Goal: Task Accomplishment & Management: Complete application form

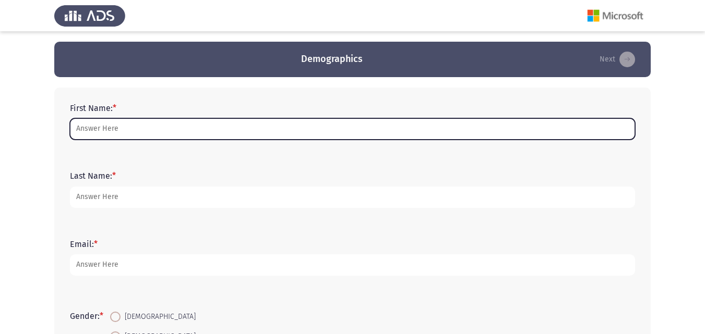
click at [214, 120] on input "First Name: *" at bounding box center [352, 128] width 565 height 21
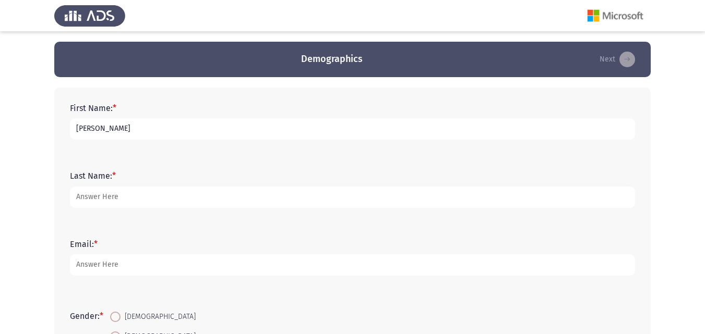
type input "Omar"
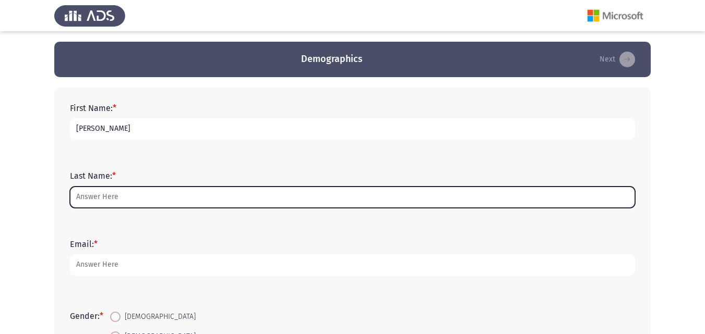
click at [204, 193] on input "Last Name: *" at bounding box center [352, 197] width 565 height 21
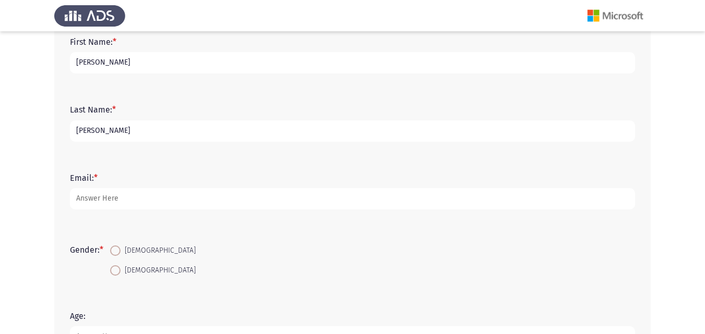
scroll to position [69, 0]
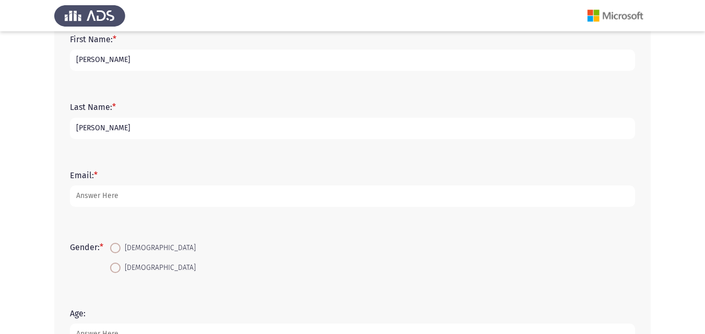
type input "Saeid"
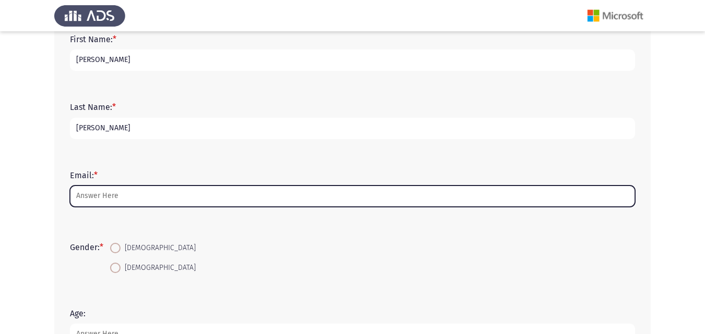
click at [207, 190] on input "Email: *" at bounding box center [352, 196] width 565 height 21
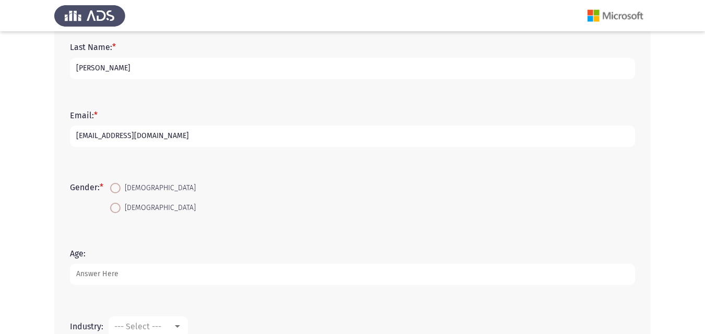
scroll to position [131, 0]
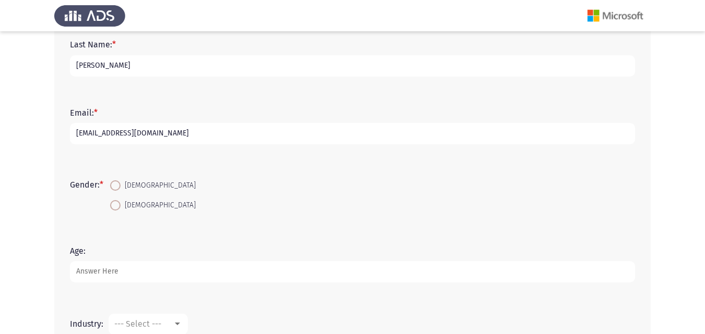
type input "omarsaeed3650@gmail.com"
click at [119, 182] on span at bounding box center [115, 185] width 10 height 10
click at [119, 182] on input "[DEMOGRAPHIC_DATA]" at bounding box center [115, 185] width 10 height 10
radio input "true"
click at [151, 272] on input "Age:" at bounding box center [352, 271] width 565 height 21
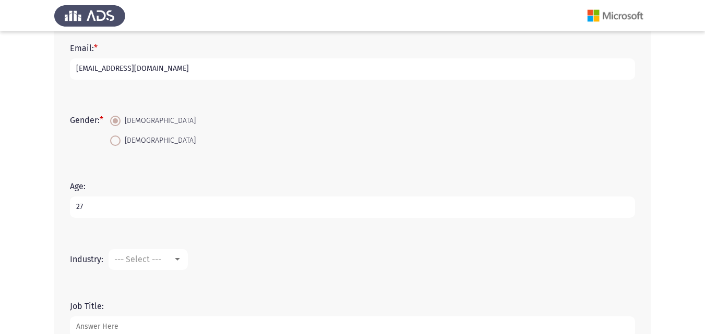
scroll to position [197, 0]
type input "27"
click at [158, 259] on span "--- Select ---" at bounding box center [137, 259] width 47 height 10
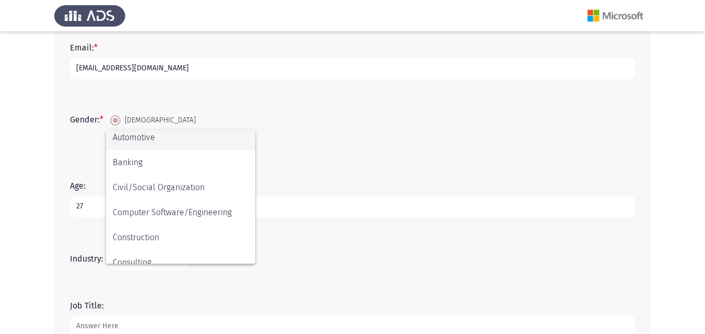
scroll to position [81, 0]
click at [83, 259] on div at bounding box center [352, 167] width 705 height 334
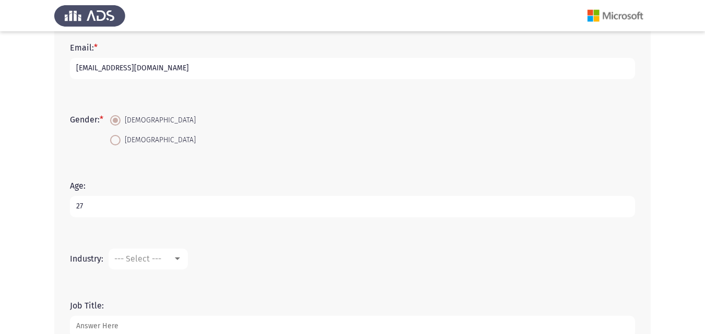
click at [83, 259] on label "Industry:" at bounding box center [86, 259] width 33 height 10
click at [91, 257] on label "Industry:" at bounding box center [86, 259] width 33 height 10
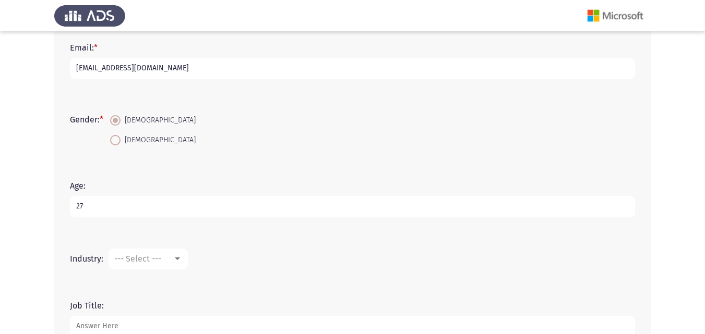
click at [125, 262] on span "--- Select ---" at bounding box center [137, 259] width 47 height 10
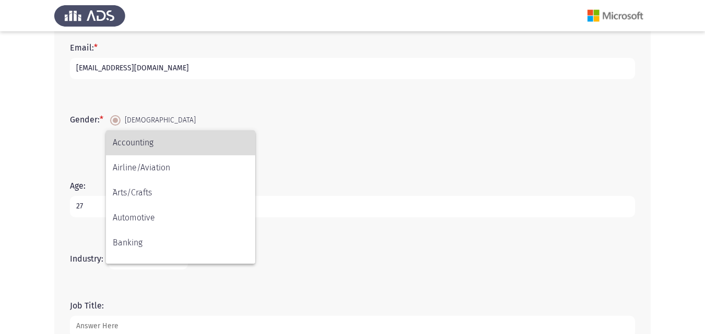
click at [151, 143] on span "Accounting" at bounding box center [181, 142] width 136 height 25
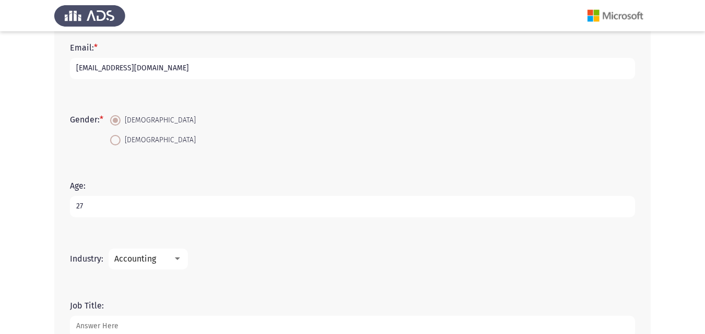
click at [160, 257] on div "Accounting" at bounding box center [143, 259] width 58 height 10
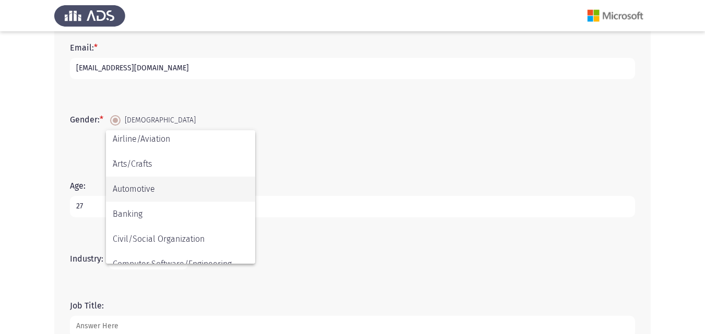
scroll to position [29, 0]
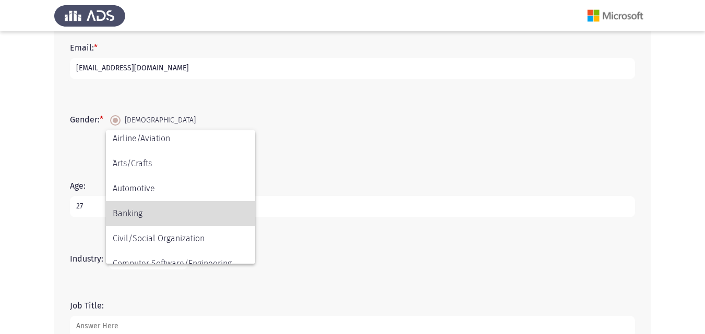
click at [178, 219] on span "Banking" at bounding box center [181, 213] width 136 height 25
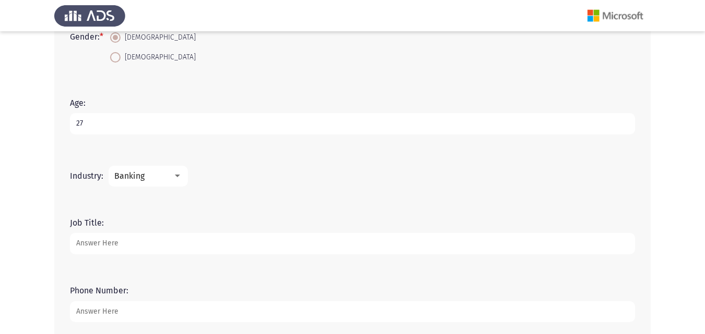
scroll to position [280, 0]
click at [148, 239] on input "Job Title:" at bounding box center [352, 243] width 565 height 21
click at [93, 241] on input "Corprate Saled" at bounding box center [352, 243] width 565 height 21
click at [91, 241] on input "Corprate Saled" at bounding box center [352, 243] width 565 height 21
type input "Corporate Saled"
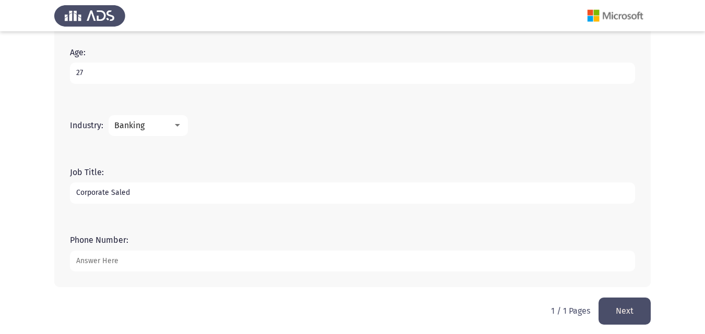
scroll to position [335, 0]
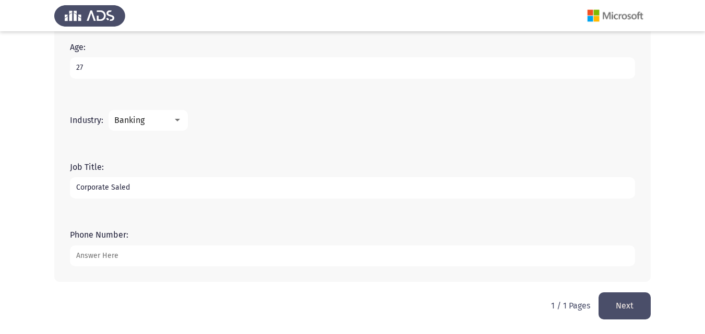
click at [123, 258] on input "Phone Number:" at bounding box center [352, 256] width 565 height 21
type input "01029896816"
click at [607, 312] on button "Next" at bounding box center [624, 306] width 52 height 27
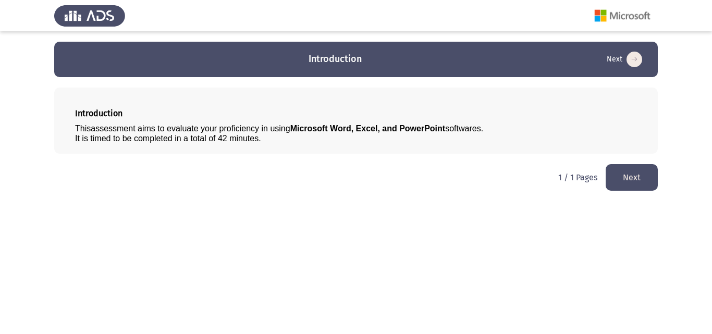
click at [178, 133] on div "This assessment aims to evaluate your proficiency in using Microsoft Word, Exce…" at bounding box center [356, 134] width 562 height 20
drag, startPoint x: 79, startPoint y: 115, endPoint x: 117, endPoint y: 133, distance: 42.0
click at [117, 133] on div "Introduction This assessment aims to evaluate your proficiency in using Microso…" at bounding box center [356, 121] width 604 height 66
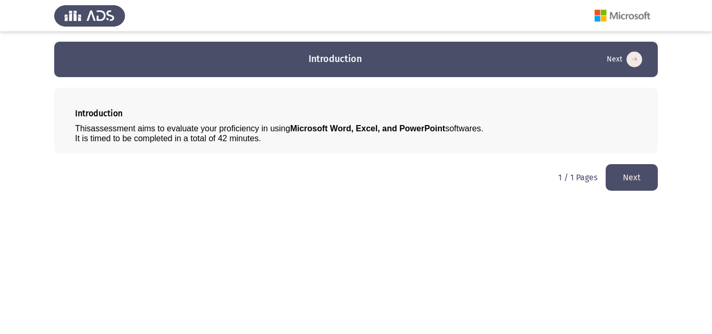
click at [337, 128] on b "Microsoft Word, Excel, and PowerPoint" at bounding box center [368, 128] width 155 height 9
click at [619, 185] on button "Next" at bounding box center [632, 177] width 52 height 27
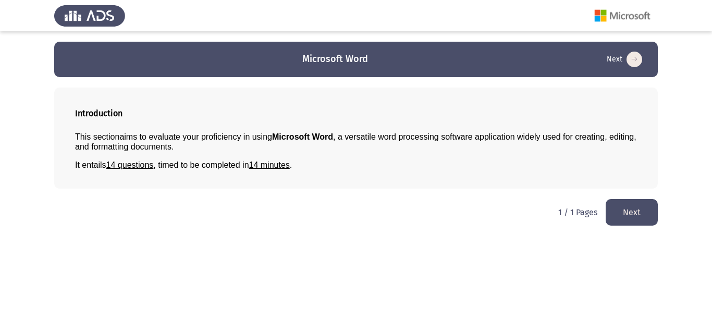
click at [614, 213] on button "Next" at bounding box center [632, 212] width 52 height 27
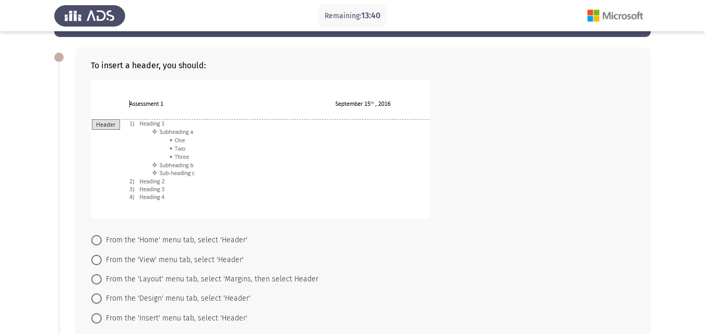
scroll to position [40, 0]
click at [159, 61] on div "To insert a header, you should:" at bounding box center [363, 141] width 544 height 160
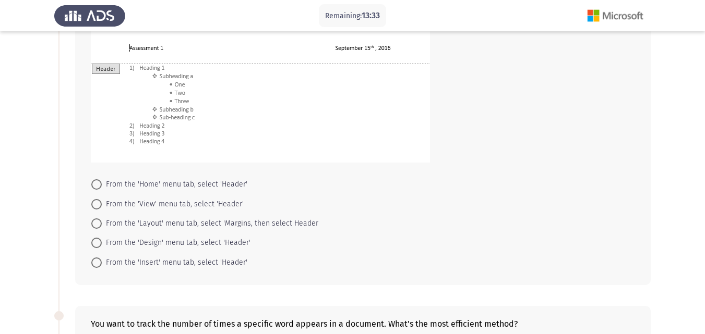
scroll to position [97, 0]
click at [194, 241] on span "From the 'Design' menu tab, select 'Header'" at bounding box center [176, 242] width 149 height 13
click at [102, 241] on input "From the 'Design' menu tab, select 'Header'" at bounding box center [96, 242] width 10 height 10
radio input "true"
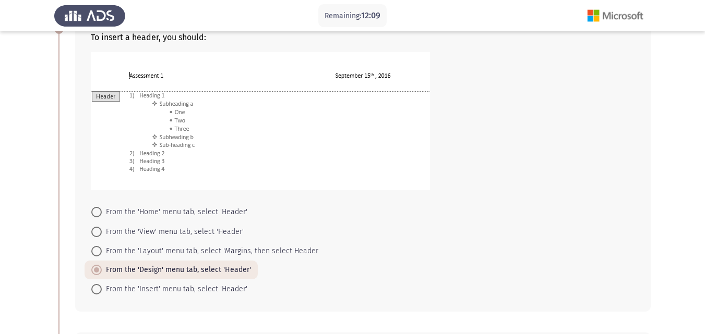
scroll to position [69, 0]
click at [194, 286] on span "From the 'Insert' menu tab, select 'Header'" at bounding box center [175, 289] width 146 height 13
click at [102, 286] on input "From the 'Insert' menu tab, select 'Header'" at bounding box center [96, 289] width 10 height 10
radio input "true"
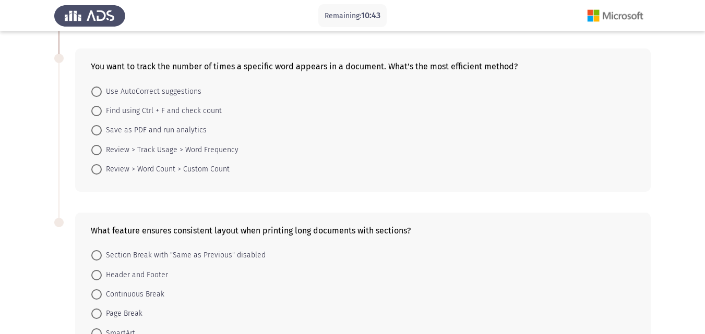
scroll to position [353, 0]
click at [178, 170] on span "Review > Word Count > Custom Count" at bounding box center [166, 169] width 128 height 13
click at [102, 170] on input "Review > Word Count > Custom Count" at bounding box center [96, 169] width 10 height 10
radio input "true"
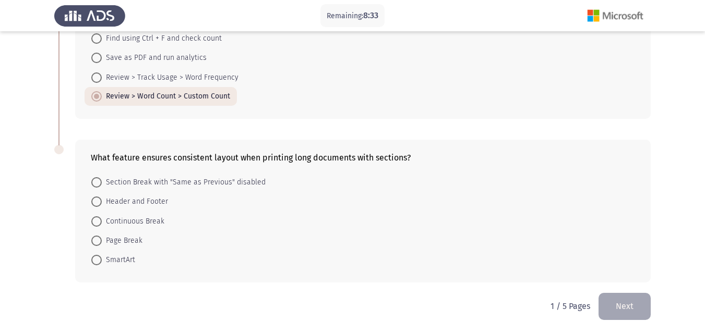
scroll to position [423, 0]
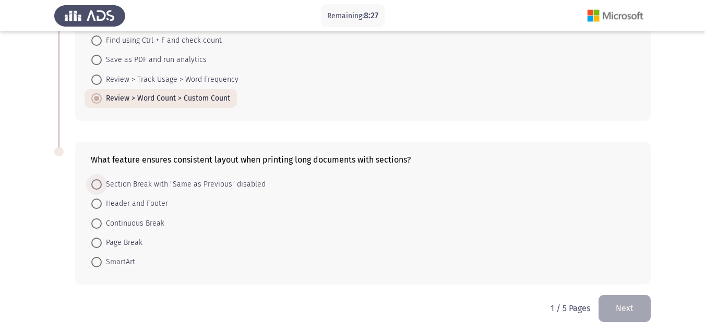
click at [167, 182] on span "Section Break with "Same as Previous" disabled" at bounding box center [184, 184] width 164 height 13
click at [102, 182] on input "Section Break with "Same as Previous" disabled" at bounding box center [96, 184] width 10 height 10
radio input "true"
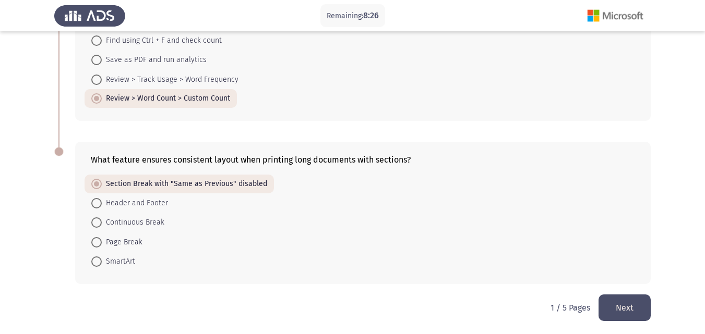
click at [610, 306] on button "Next" at bounding box center [624, 308] width 52 height 27
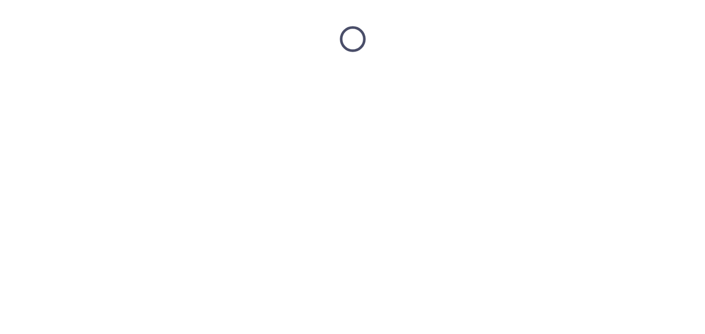
scroll to position [0, 0]
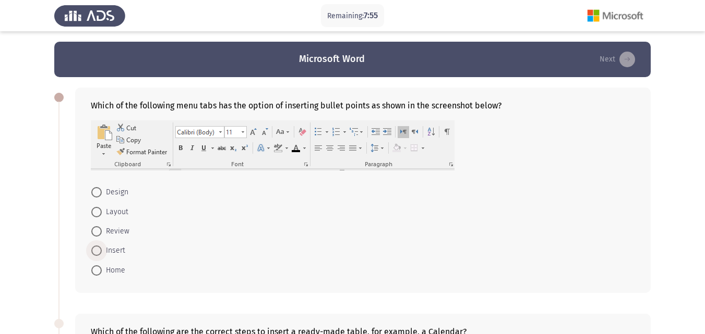
click at [120, 248] on span "Insert" at bounding box center [113, 251] width 23 height 13
click at [102, 248] on input "Insert" at bounding box center [96, 251] width 10 height 10
radio input "true"
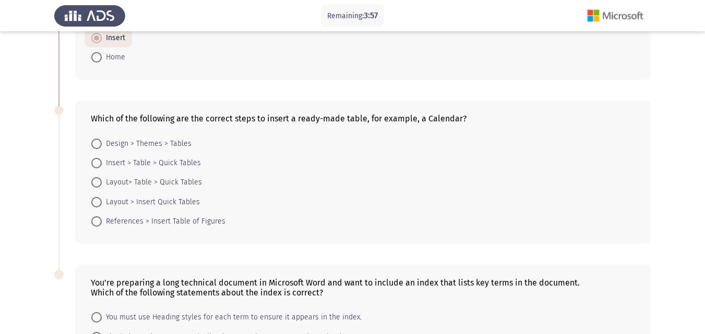
scroll to position [213, 0]
click at [103, 167] on span "Insert > Table > Quick Tables" at bounding box center [151, 162] width 99 height 13
click at [102, 167] on input "Insert > Table > Quick Tables" at bounding box center [96, 163] width 10 height 10
radio input "true"
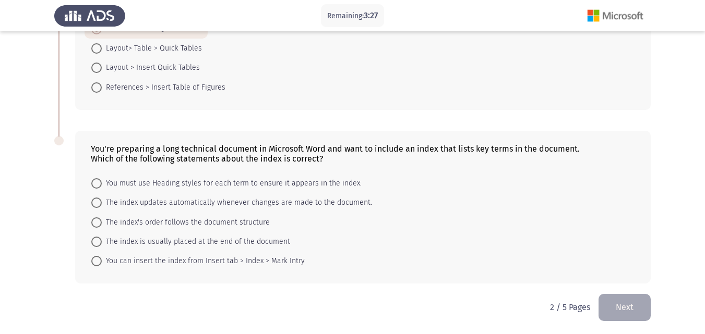
scroll to position [347, 0]
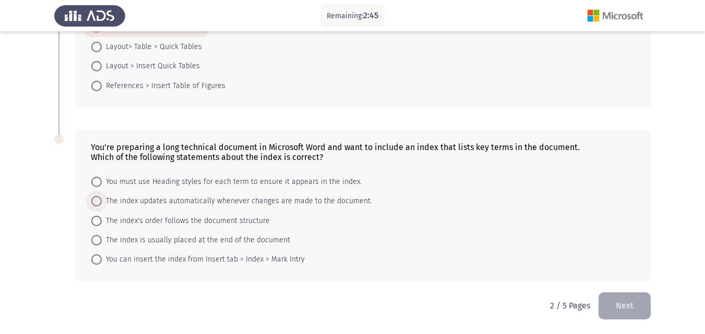
click at [118, 199] on span "The index updates automatically whenever changes are made to the document." at bounding box center [237, 201] width 270 height 13
click at [102, 199] on input "The index updates automatically whenever changes are made to the document." at bounding box center [96, 201] width 10 height 10
radio input "true"
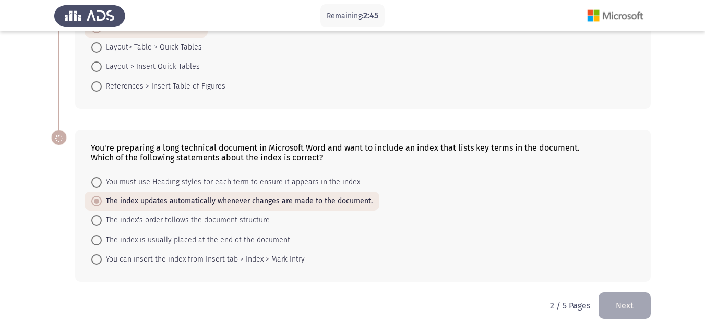
scroll to position [347, 0]
click at [620, 311] on button "Next" at bounding box center [624, 306] width 52 height 27
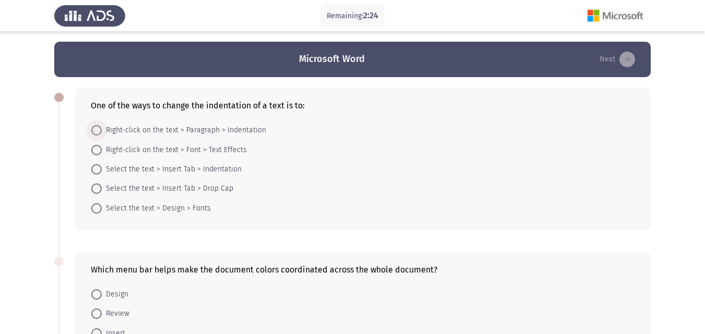
click at [251, 128] on span "Right-click on the text > Paragraph > Indentation" at bounding box center [184, 130] width 164 height 13
click at [102, 128] on input "Right-click on the text > Paragraph > Indentation" at bounding box center [96, 130] width 10 height 10
radio input "true"
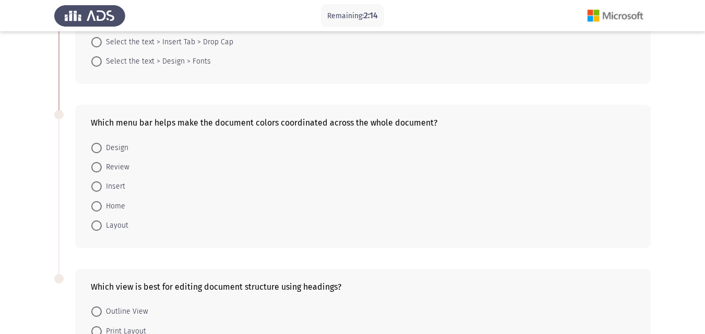
scroll to position [147, 0]
click at [115, 202] on span "Home" at bounding box center [113, 206] width 23 height 13
click at [102, 202] on input "Home" at bounding box center [96, 206] width 10 height 10
radio input "true"
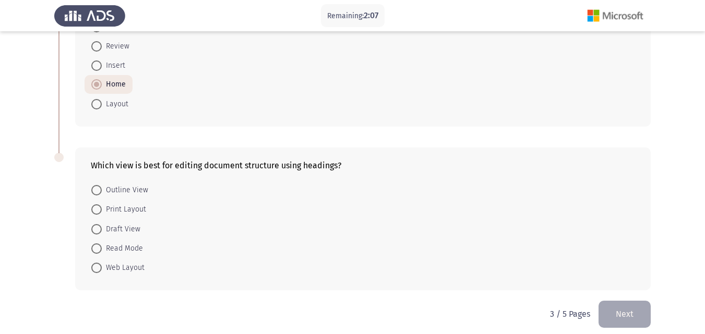
scroll to position [275, 0]
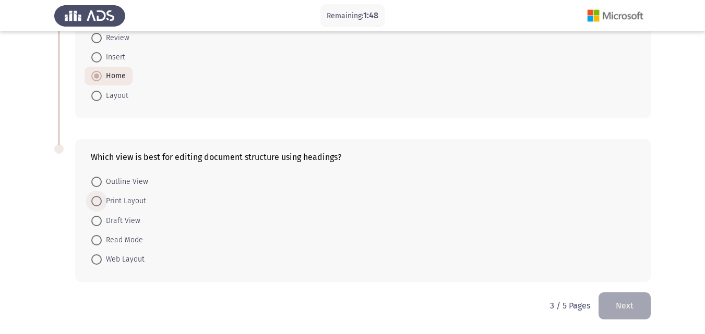
click at [118, 203] on span "Print Layout" at bounding box center [124, 201] width 44 height 13
click at [102, 203] on input "Print Layout" at bounding box center [96, 201] width 10 height 10
radio input "true"
click at [609, 301] on button "Next" at bounding box center [624, 306] width 52 height 27
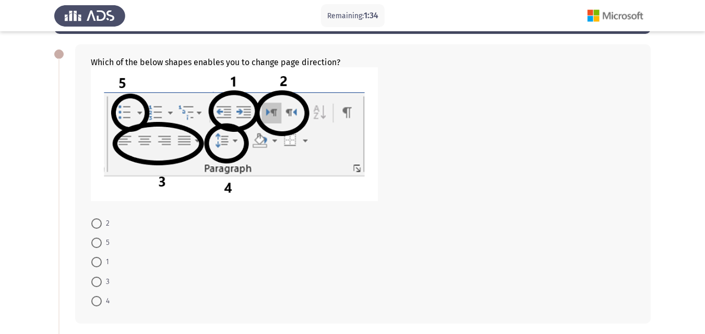
scroll to position [44, 0]
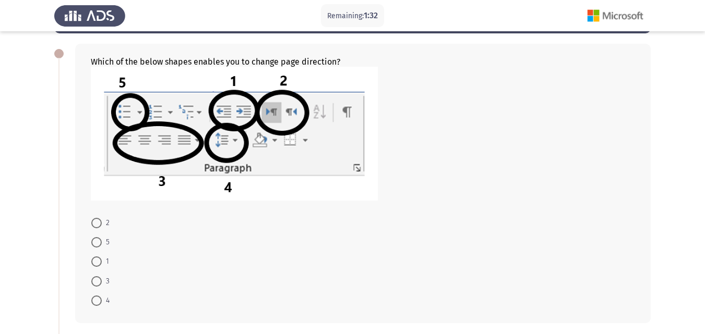
click at [101, 219] on span at bounding box center [96, 223] width 10 height 10
click at [101, 219] on input "2" at bounding box center [96, 223] width 10 height 10
radio input "true"
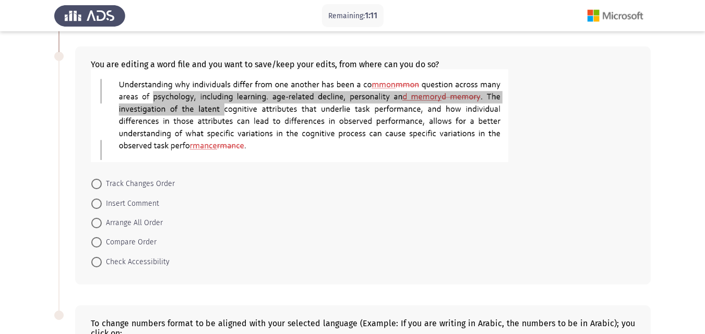
scroll to position [341, 0]
click at [103, 260] on span "Check Accessibility" at bounding box center [136, 263] width 68 height 13
click at [102, 260] on input "Check Accessibility" at bounding box center [96, 263] width 10 height 10
radio input "true"
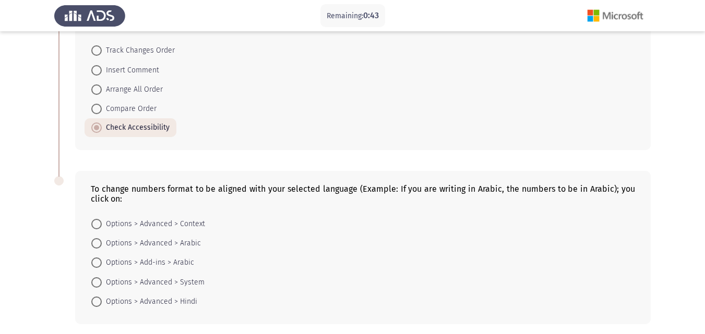
scroll to position [517, 0]
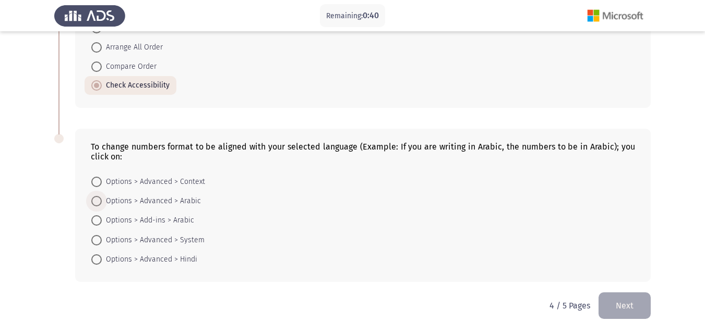
click at [114, 203] on span "Options > Advanced > Arabic" at bounding box center [151, 201] width 99 height 13
click at [102, 203] on input "Options > Advanced > Arabic" at bounding box center [96, 201] width 10 height 10
radio input "true"
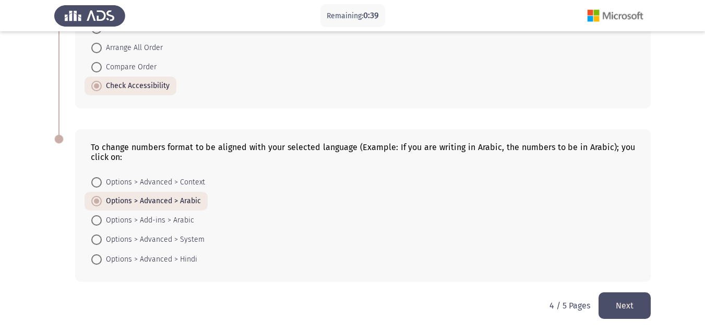
click at [637, 297] on button "Next" at bounding box center [624, 306] width 52 height 27
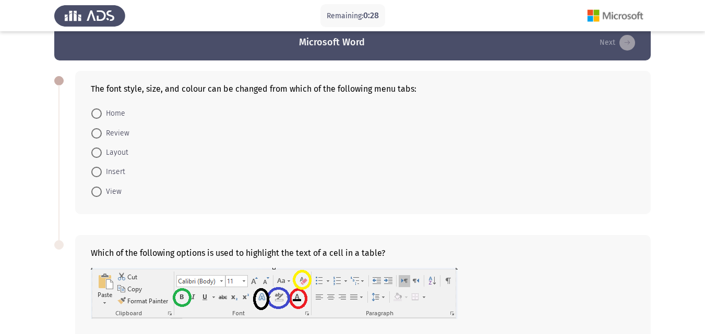
scroll to position [17, 0]
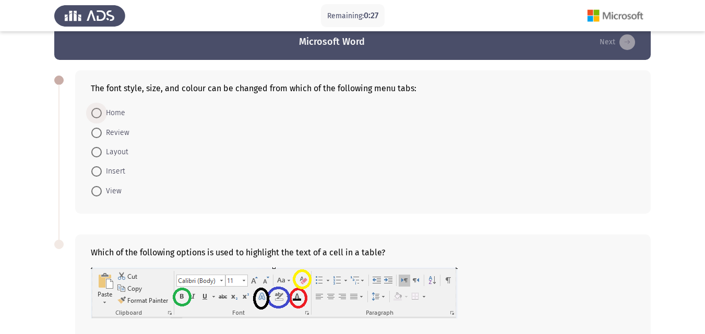
click at [101, 111] on span at bounding box center [96, 113] width 10 height 10
click at [101, 111] on input "Home" at bounding box center [96, 113] width 10 height 10
radio input "true"
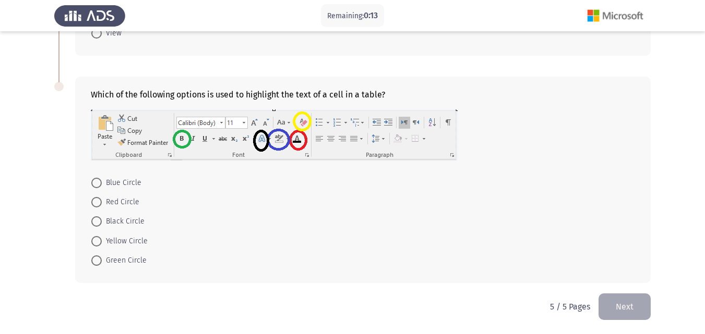
scroll to position [175, 0]
click at [126, 225] on span "Black Circle" at bounding box center [123, 220] width 43 height 13
click at [102, 225] on input "Black Circle" at bounding box center [96, 220] width 10 height 10
radio input "true"
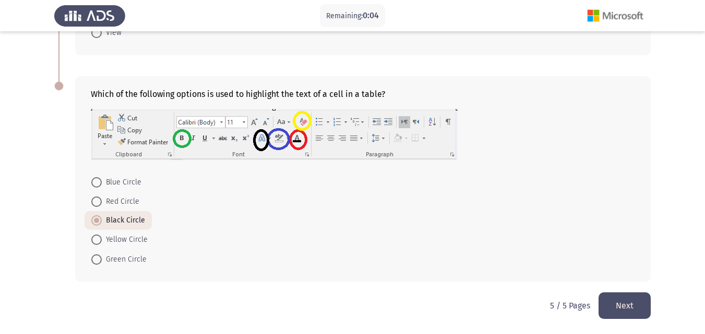
click at [638, 305] on button "Next" at bounding box center [624, 306] width 52 height 27
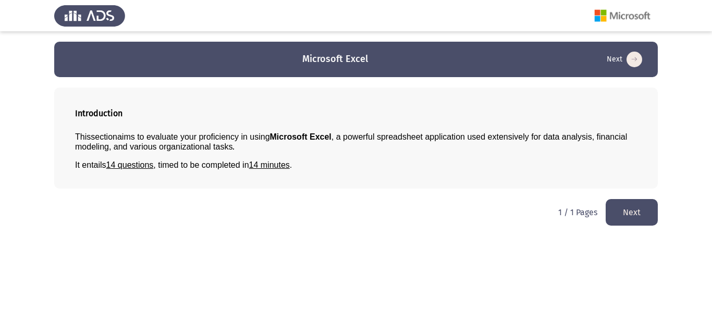
click at [631, 207] on button "Next" at bounding box center [632, 212] width 52 height 27
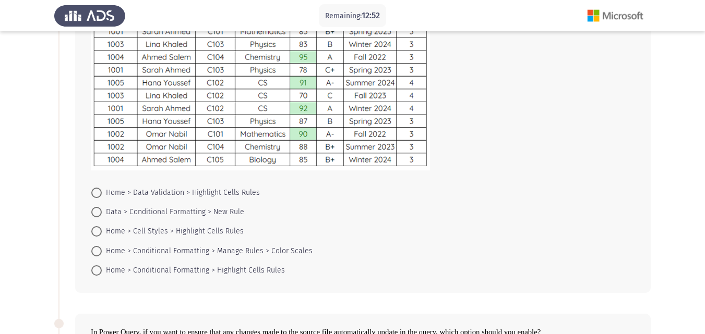
scroll to position [116, 0]
click at [220, 193] on span "Home > Data Validation > Highlight Cells Rules" at bounding box center [181, 192] width 158 height 13
click at [102, 193] on input "Home > Data Validation > Highlight Cells Rules" at bounding box center [96, 192] width 10 height 10
radio input "true"
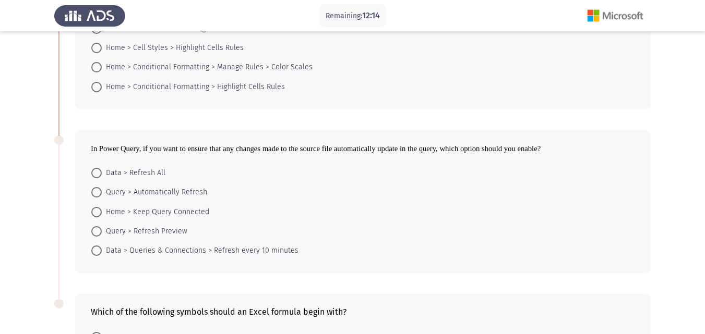
scroll to position [299, 0]
click at [195, 192] on span "Query > Automatically Refresh" at bounding box center [154, 192] width 105 height 13
click at [102, 192] on input "Query > Automatically Refresh" at bounding box center [96, 192] width 10 height 10
radio input "true"
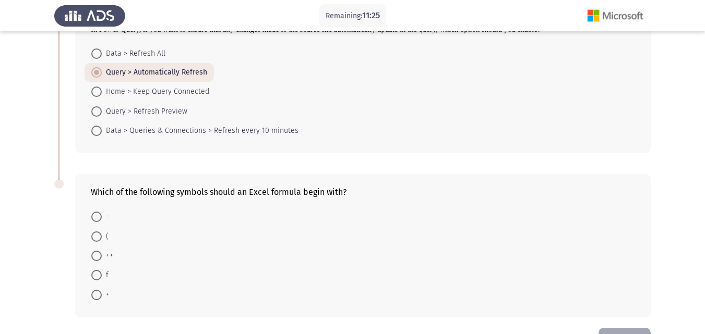
scroll to position [418, 0]
click at [99, 218] on span at bounding box center [96, 217] width 10 height 10
click at [99, 218] on input "=" at bounding box center [96, 217] width 10 height 10
radio input "true"
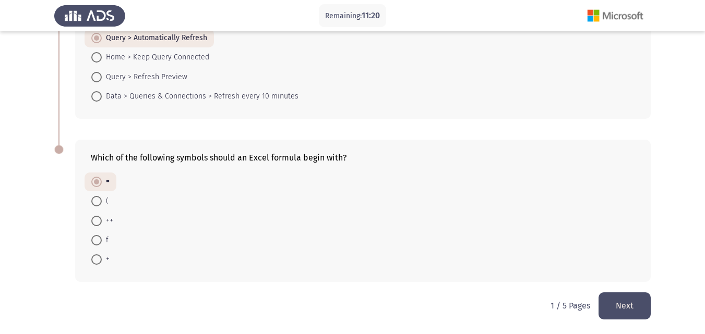
click at [606, 306] on button "Next" at bounding box center [624, 306] width 52 height 27
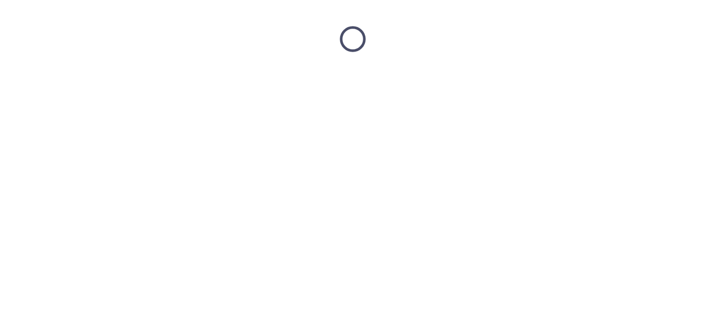
scroll to position [0, 0]
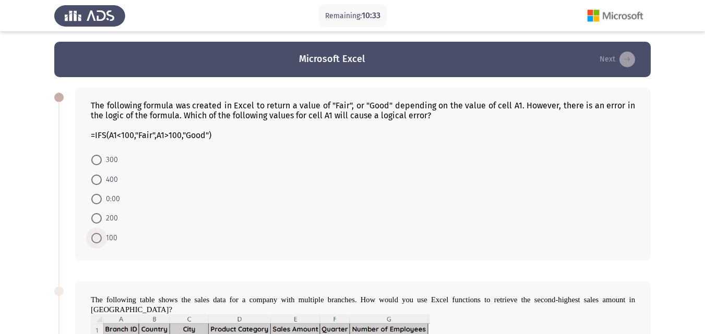
click at [107, 239] on span "100" at bounding box center [110, 238] width 16 height 13
click at [102, 239] on input "100" at bounding box center [96, 238] width 10 height 10
radio input "true"
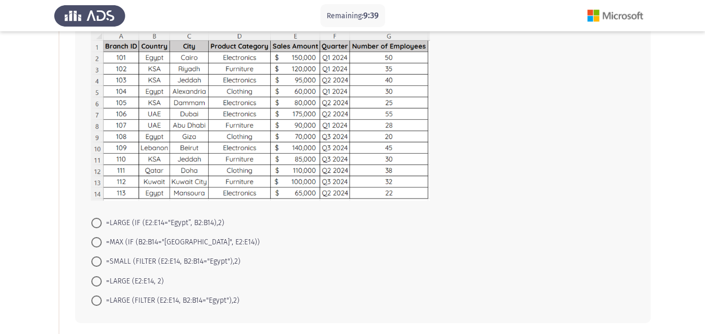
scroll to position [283, 0]
click at [149, 275] on span "=LARGE (E2:E14, 2)" at bounding box center [133, 281] width 62 height 13
click at [102, 276] on input "=LARGE (E2:E14, 2)" at bounding box center [96, 281] width 10 height 10
radio input "true"
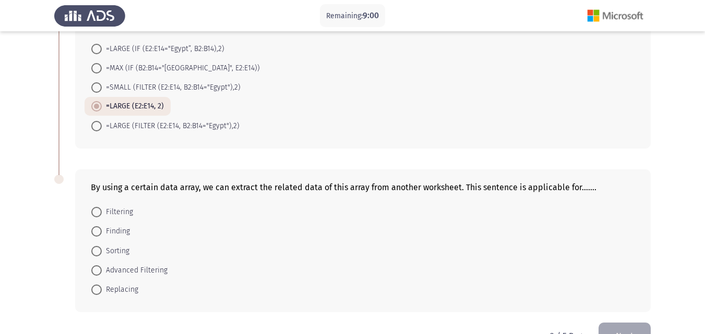
scroll to position [457, 0]
click at [114, 225] on span "Finding" at bounding box center [116, 231] width 28 height 13
click at [102, 226] on input "Finding" at bounding box center [96, 231] width 10 height 10
radio input "true"
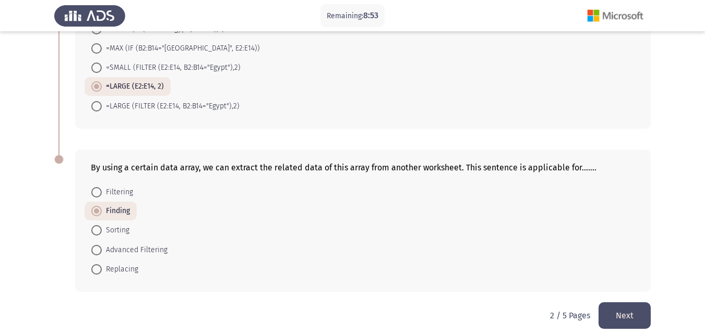
click at [634, 312] on button "Next" at bounding box center [624, 316] width 52 height 27
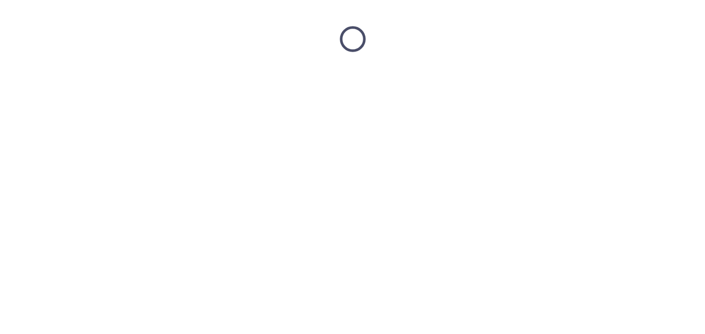
scroll to position [0, 0]
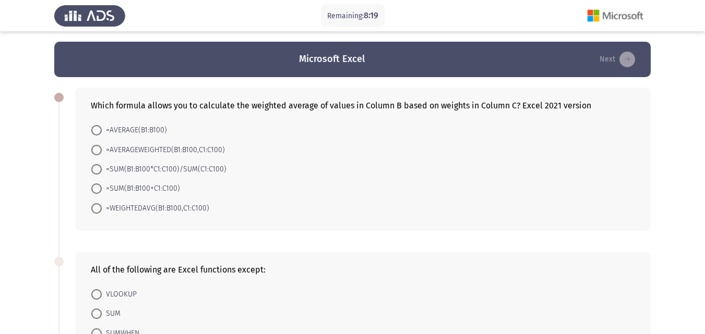
click at [255, 123] on form "=AVERAGE(B1:B100) =AVERAGEWEIGHTED(B1:B100,C1:C100) =SUM(B1:B100*C1:C100)/SUM(C…" at bounding box center [363, 169] width 544 height 98
click at [211, 147] on span "=AVERAGEWEIGHTED(B1:B100,C1:C100)" at bounding box center [163, 150] width 123 height 13
click at [102, 147] on input "=AVERAGEWEIGHTED(B1:B100,C1:C100)" at bounding box center [96, 150] width 10 height 10
radio input "true"
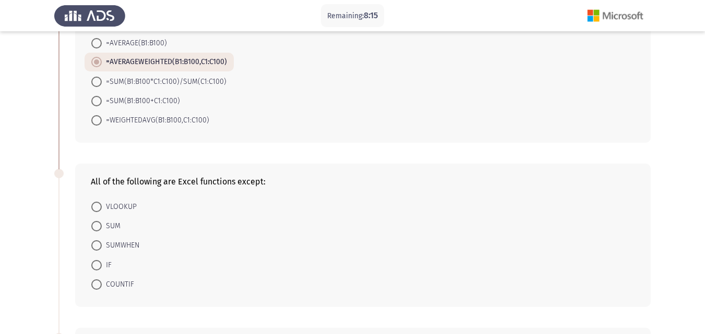
scroll to position [89, 0]
click at [119, 240] on span "SUMWHEN" at bounding box center [121, 244] width 38 height 13
click at [102, 240] on input "SUMWHEN" at bounding box center [96, 244] width 10 height 10
radio input "true"
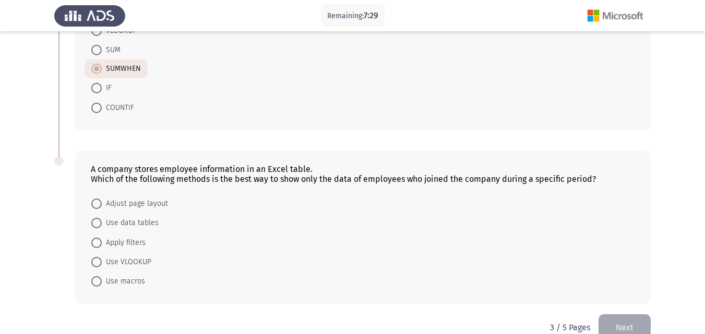
scroll to position [264, 0]
click at [124, 222] on span "Use data tables" at bounding box center [130, 222] width 57 height 13
click at [102, 222] on input "Use data tables" at bounding box center [96, 223] width 10 height 10
radio input "true"
click at [618, 317] on button "Next" at bounding box center [624, 326] width 52 height 27
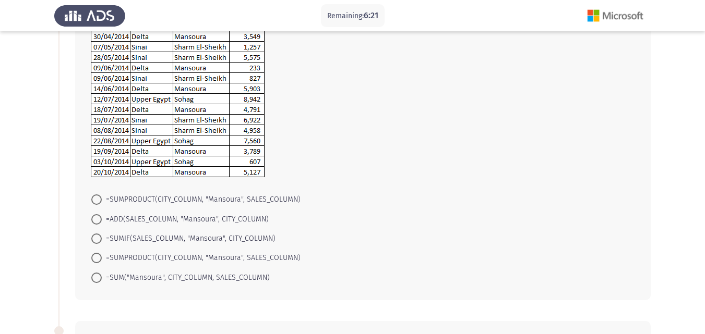
scroll to position [131, 0]
click at [154, 240] on span "=SUMIF(SALES_COLUMN, "Mansoura", CITY_COLUMN)" at bounding box center [189, 238] width 174 height 13
click at [102, 240] on input "=SUMIF(SALES_COLUMN, "Mansoura", CITY_COLUMN)" at bounding box center [96, 238] width 10 height 10
radio input "true"
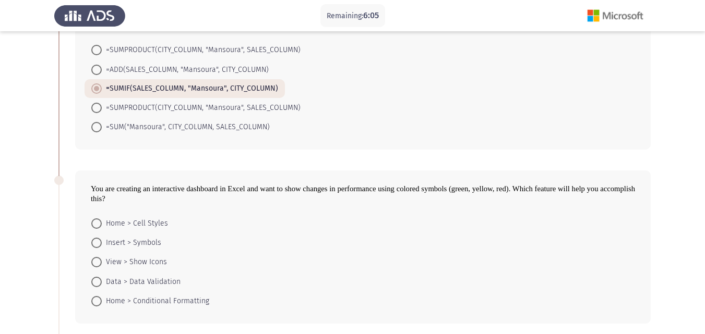
scroll to position [281, 0]
click at [149, 301] on span "Home > Conditional Formatting" at bounding box center [155, 301] width 107 height 13
click at [102, 301] on input "Home > Conditional Formatting" at bounding box center [96, 301] width 10 height 10
radio input "true"
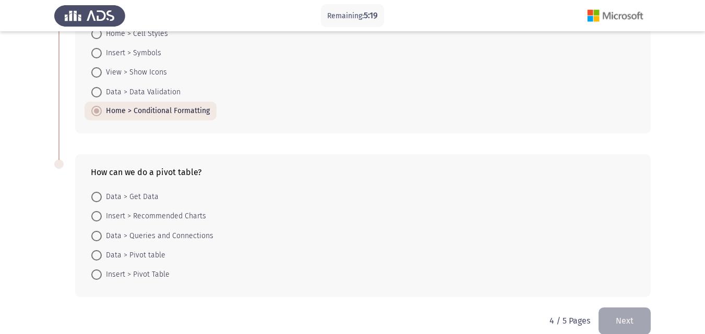
scroll to position [473, 0]
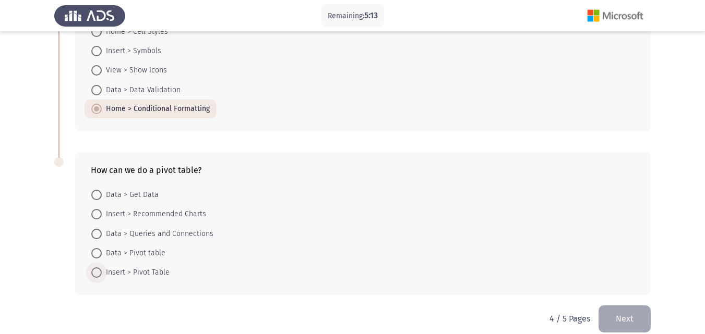
click at [142, 273] on span "Insert > Pivot Table" at bounding box center [136, 273] width 68 height 13
click at [102, 273] on input "Insert > Pivot Table" at bounding box center [96, 273] width 10 height 10
radio input "true"
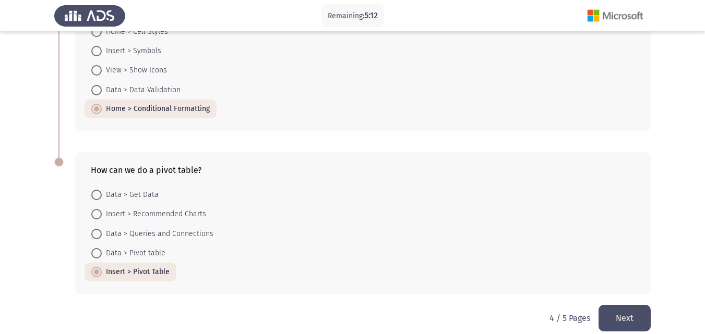
click at [615, 321] on button "Next" at bounding box center [624, 318] width 52 height 27
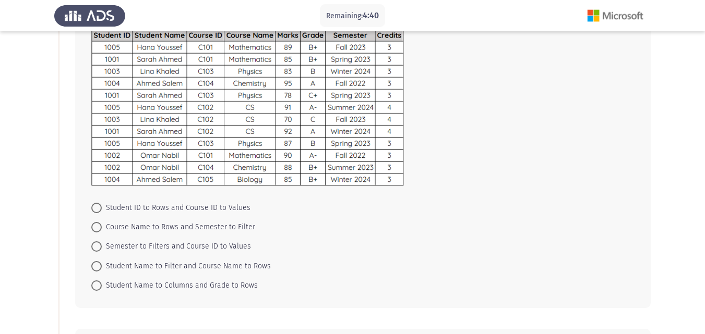
scroll to position [83, 0]
click at [183, 208] on span "Student ID to Rows and Course ID to Values" at bounding box center [176, 207] width 149 height 13
click at [102, 208] on input "Student ID to Rows and Course ID to Values" at bounding box center [96, 207] width 10 height 10
radio input "true"
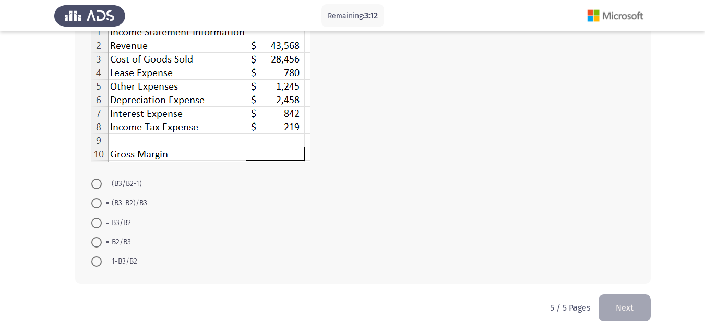
scroll to position [454, 0]
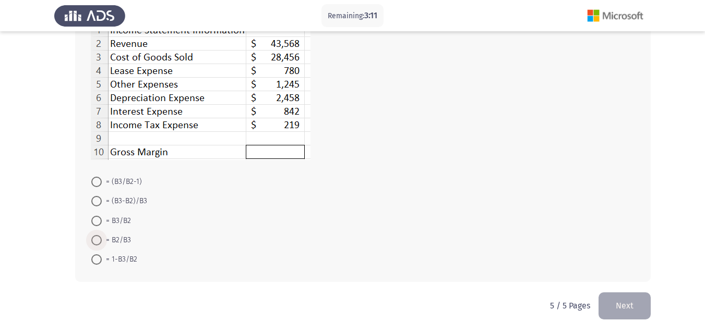
click at [116, 237] on span "= B2/B3" at bounding box center [116, 240] width 29 height 13
click at [102, 237] on input "= B2/B3" at bounding box center [96, 240] width 10 height 10
radio input "true"
click at [630, 299] on button "Next" at bounding box center [624, 306] width 52 height 27
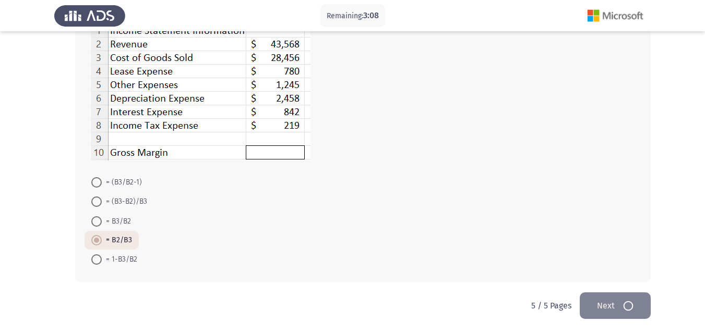
scroll to position [0, 0]
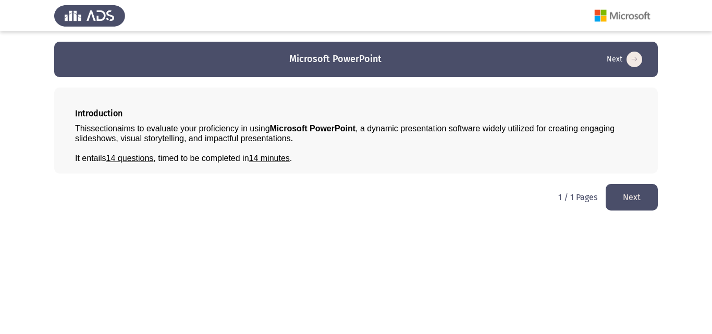
click at [634, 191] on button "Next" at bounding box center [632, 197] width 52 height 27
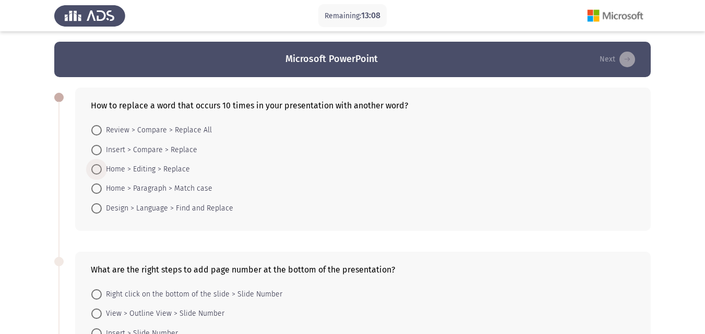
click at [141, 165] on span "Home > Editing > Replace" at bounding box center [146, 169] width 88 height 13
click at [102, 165] on input "Home > Editing > Replace" at bounding box center [96, 169] width 10 height 10
radio input "true"
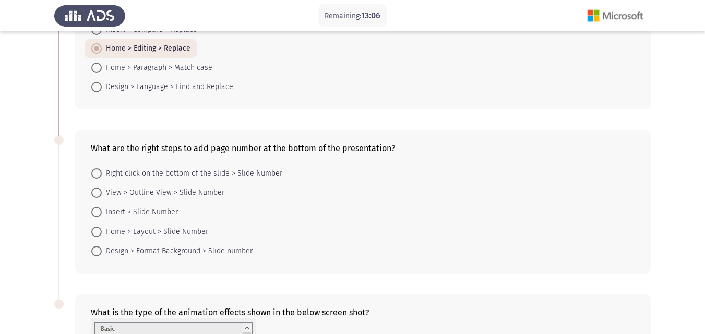
scroll to position [121, 0]
click at [104, 211] on span "Insert > Slide Number" at bounding box center [140, 212] width 76 height 13
click at [102, 211] on input "Insert > Slide Number" at bounding box center [96, 212] width 10 height 10
radio input "true"
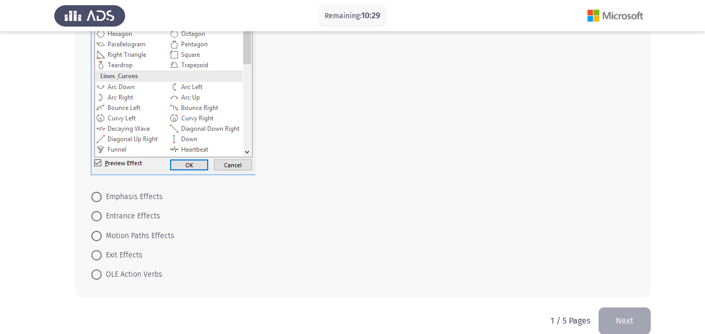
scroll to position [479, 0]
click at [108, 218] on span "Entrance Effects" at bounding box center [131, 215] width 58 height 13
click at [102, 218] on input "Entrance Effects" at bounding box center [96, 215] width 10 height 10
radio input "true"
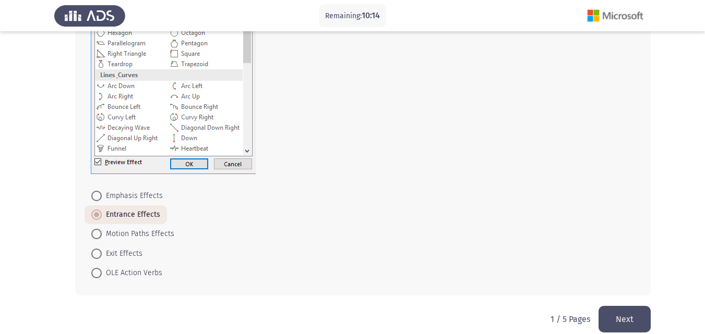
click at [608, 319] on button "Next" at bounding box center [624, 319] width 52 height 27
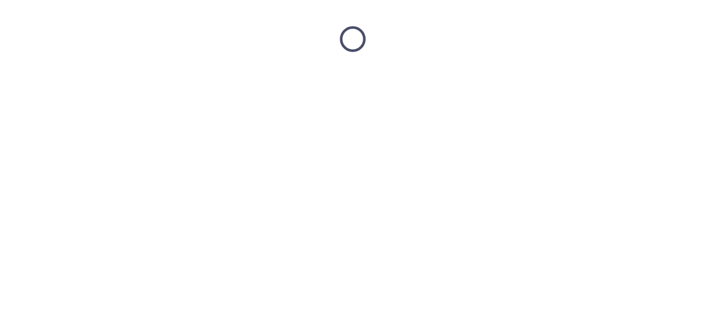
scroll to position [0, 0]
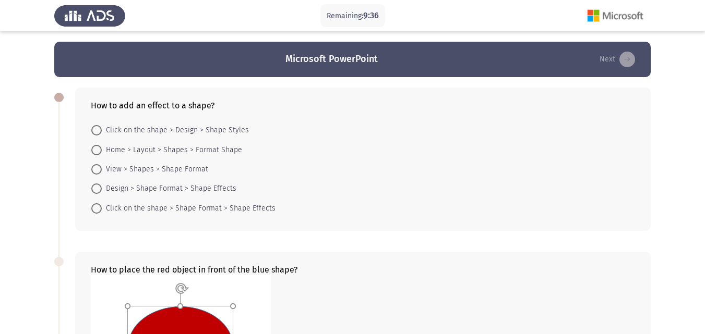
click at [172, 127] on span "Click on the shape > Design > Shape Styles" at bounding box center [175, 130] width 147 height 13
click at [102, 127] on input "Click on the shape > Design > Shape Styles" at bounding box center [96, 130] width 10 height 10
radio input "true"
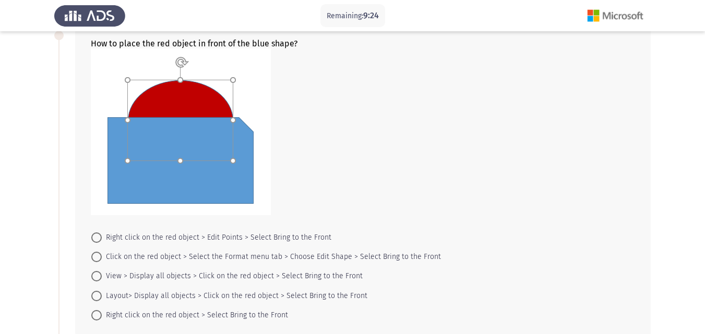
scroll to position [224, 0]
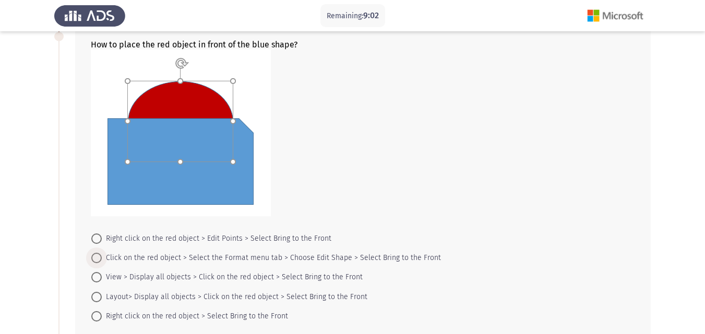
click at [182, 262] on span "Click on the red object > Select the Format menu tab > Choose Edit Shape > Sele…" at bounding box center [271, 258] width 339 height 13
click at [102, 262] on input "Click on the red object > Select the Format menu tab > Choose Edit Shape > Sele…" at bounding box center [96, 258] width 10 height 10
radio input "true"
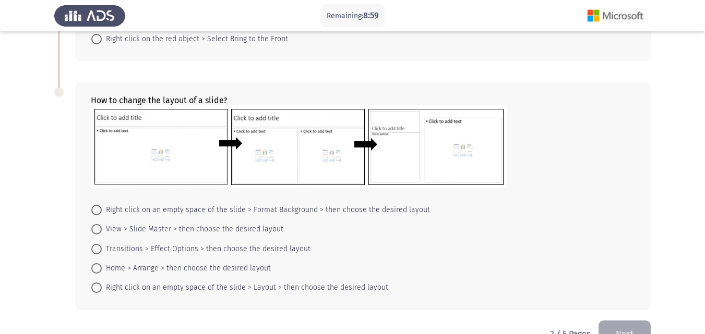
scroll to position [501, 0]
click at [119, 234] on span "View > Slide Master > then choose the desired layout" at bounding box center [193, 230] width 182 height 13
click at [102, 234] on input "View > Slide Master > then choose the desired layout" at bounding box center [96, 230] width 10 height 10
radio input "true"
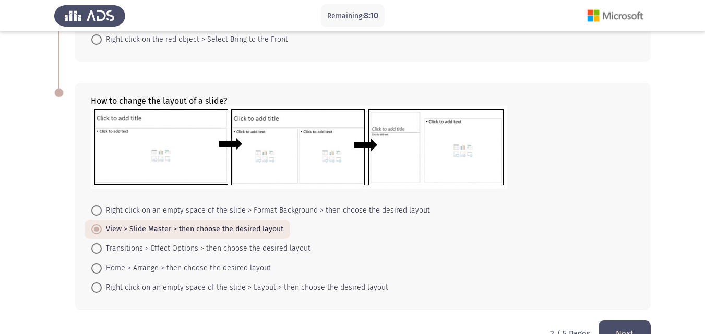
scroll to position [529, 0]
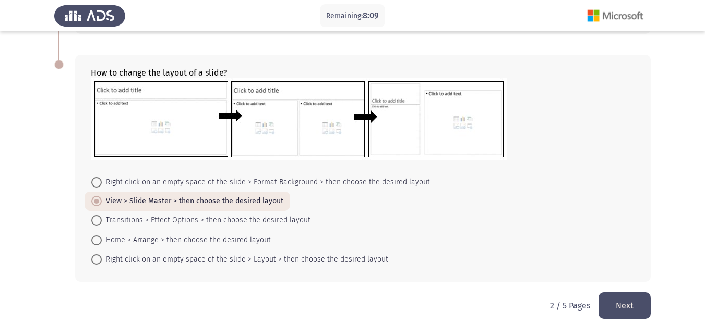
click at [613, 303] on button "Next" at bounding box center [624, 306] width 52 height 27
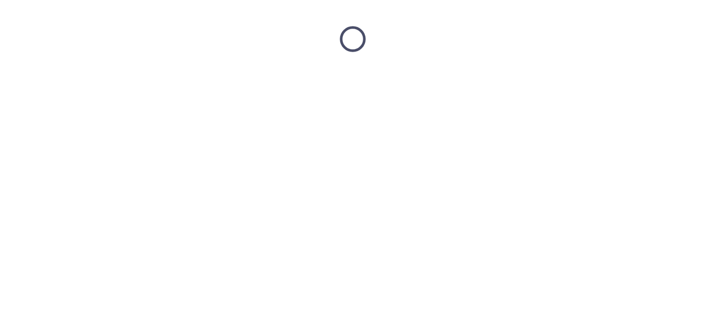
scroll to position [0, 0]
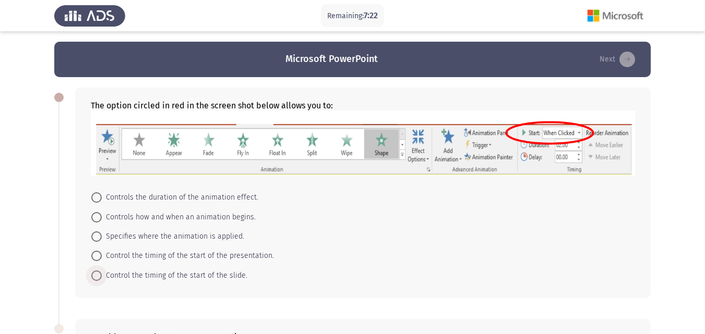
click at [216, 272] on span "Control the timing of the start of the slide." at bounding box center [175, 276] width 146 height 13
click at [102, 272] on input "Control the timing of the start of the slide." at bounding box center [96, 276] width 10 height 10
radio input "true"
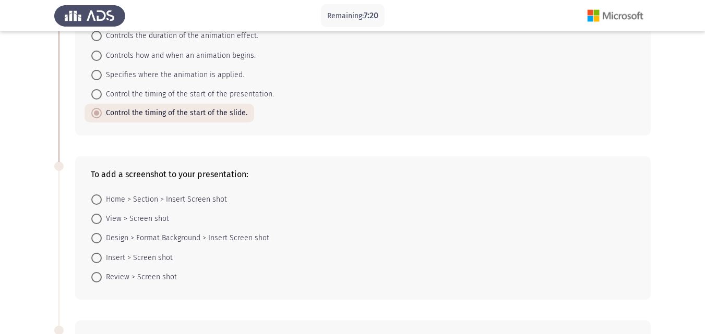
scroll to position [162, 0]
click at [163, 260] on span "Insert > Screen shot" at bounding box center [137, 257] width 71 height 13
click at [102, 260] on input "Insert > Screen shot" at bounding box center [96, 257] width 10 height 10
radio input "true"
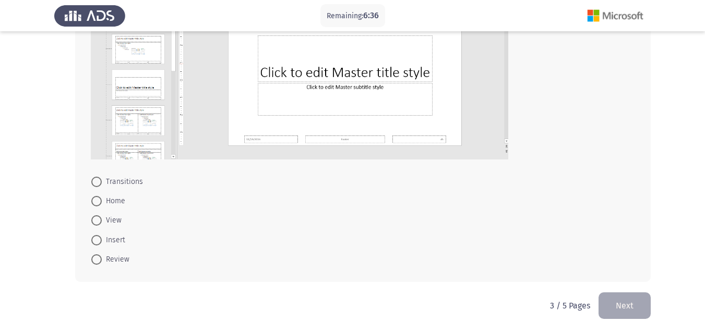
scroll to position [560, 0]
click at [111, 218] on span "View" at bounding box center [112, 221] width 20 height 13
click at [102, 218] on input "View" at bounding box center [96, 221] width 10 height 10
radio input "true"
click at [623, 315] on button "Next" at bounding box center [624, 306] width 52 height 27
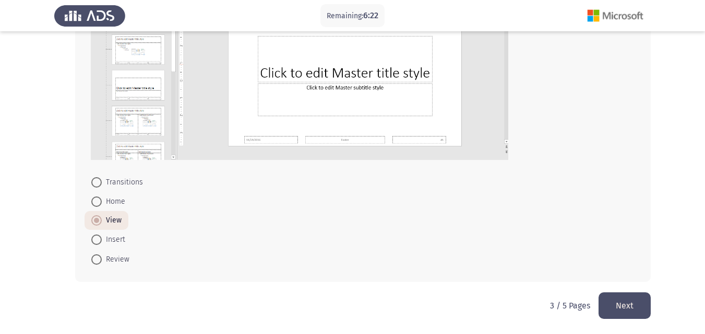
scroll to position [0, 0]
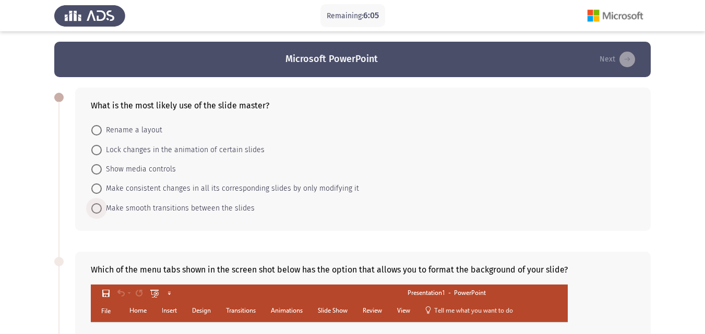
click at [235, 209] on span "Make smooth transitions between the slides" at bounding box center [178, 208] width 153 height 13
click at [102, 209] on input "Make smooth transitions between the slides" at bounding box center [96, 208] width 10 height 10
radio input "true"
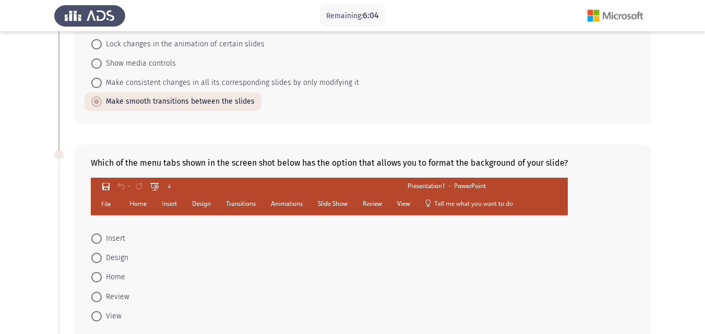
scroll to position [106, 0]
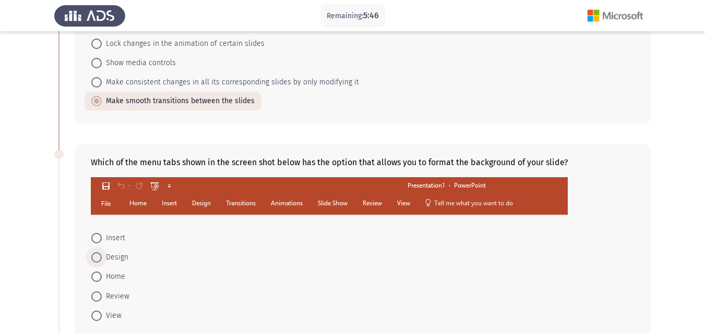
click at [118, 262] on span "Design" at bounding box center [115, 257] width 27 height 13
click at [102, 262] on input "Design" at bounding box center [96, 257] width 10 height 10
radio input "true"
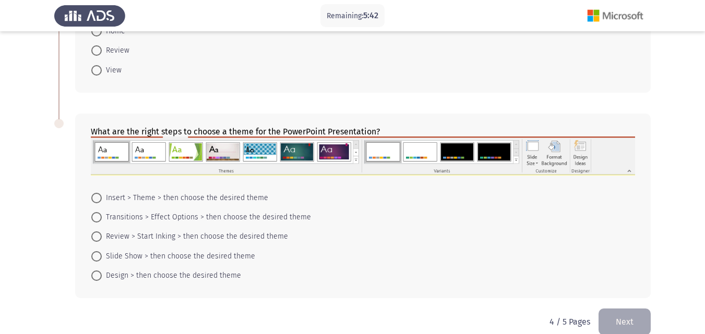
scroll to position [353, 0]
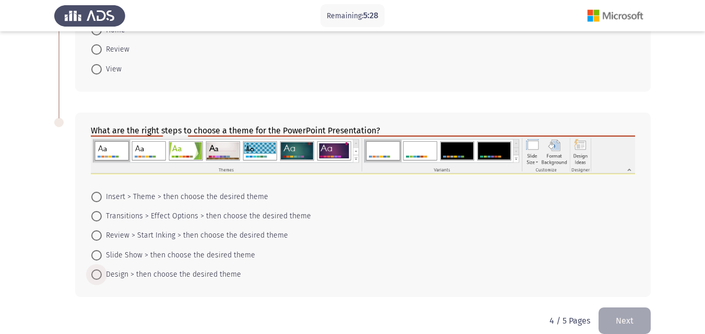
click at [97, 273] on span at bounding box center [96, 275] width 10 height 10
click at [97, 273] on input "Design > then choose the desired theme" at bounding box center [96, 275] width 10 height 10
radio input "true"
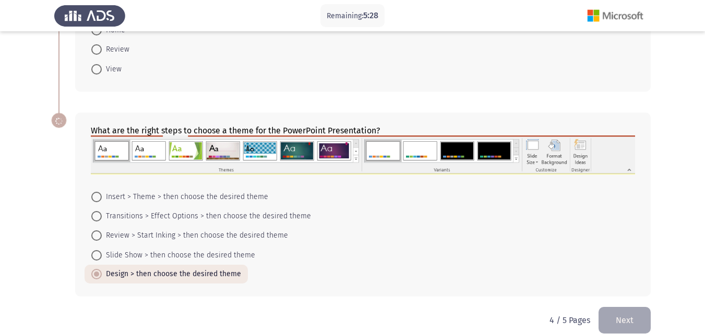
scroll to position [367, 0]
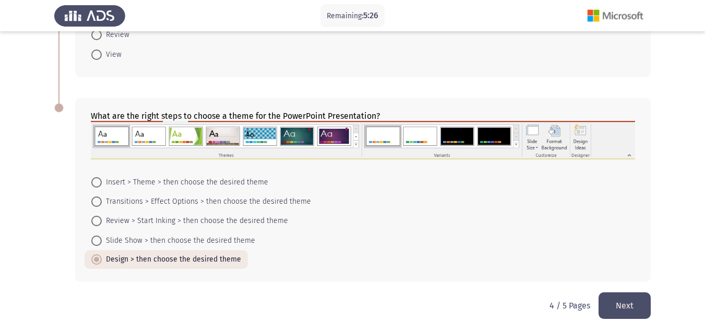
click at [636, 317] on button "Next" at bounding box center [624, 306] width 52 height 27
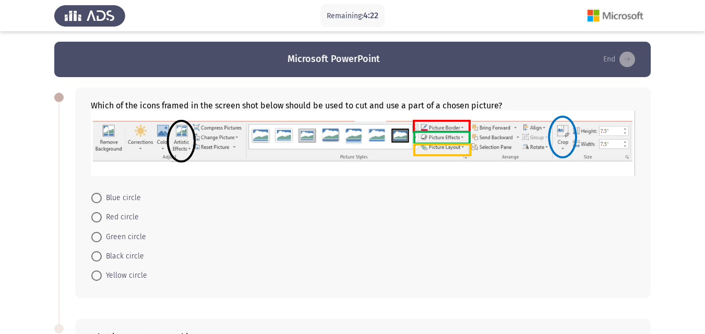
click at [100, 192] on label "Blue circle" at bounding box center [116, 198] width 50 height 13
click at [100, 193] on input "Blue circle" at bounding box center [96, 198] width 10 height 10
radio input "true"
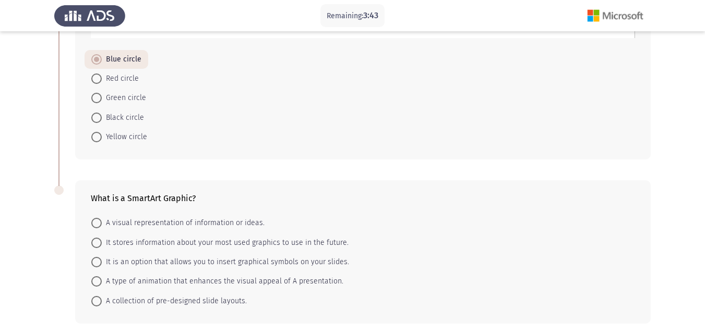
scroll to position [180, 0]
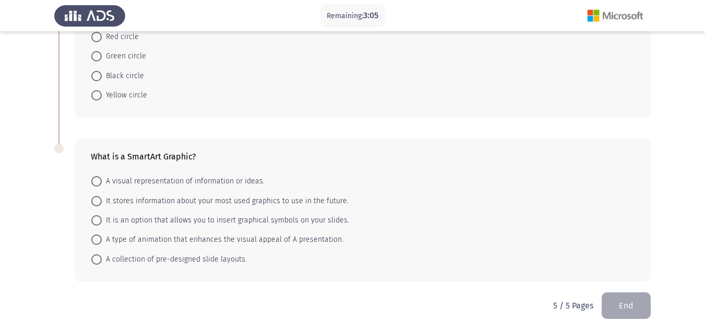
click at [141, 183] on span "A visual representation of information or ideas." at bounding box center [183, 181] width 163 height 13
click at [102, 183] on input "A visual representation of information or ideas." at bounding box center [96, 181] width 10 height 10
radio input "true"
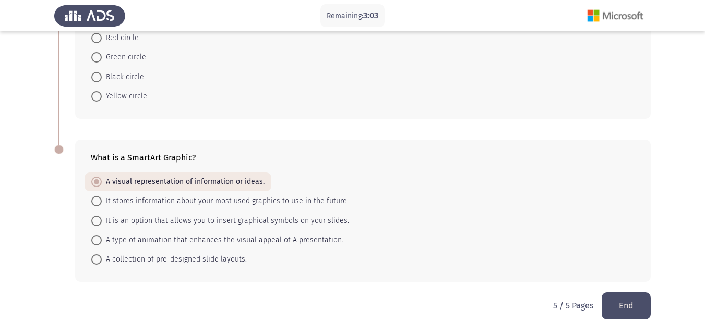
click at [618, 302] on button "End" at bounding box center [625, 306] width 49 height 27
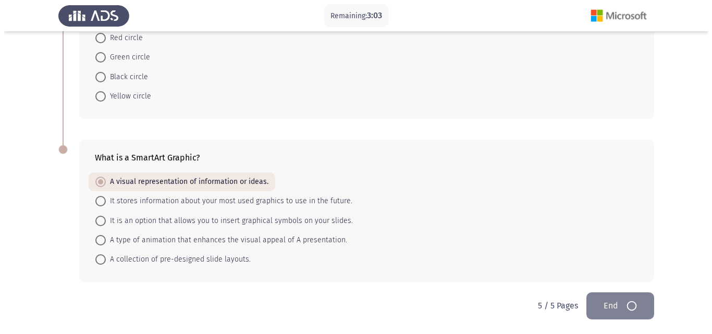
scroll to position [0, 0]
